Goal: Navigation & Orientation: Go to known website

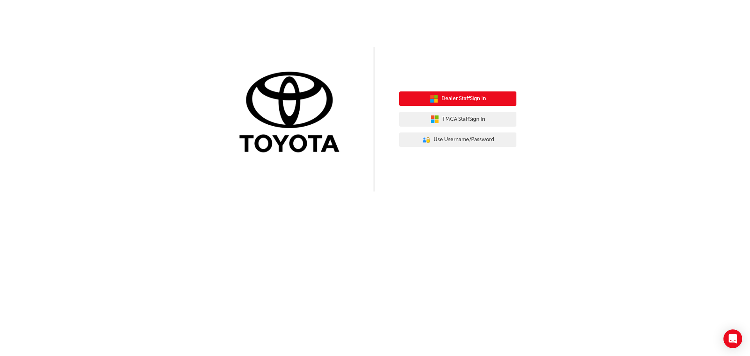
click at [457, 98] on span "Dealer Staff Sign In" at bounding box center [463, 98] width 45 height 9
